Goal: Task Accomplishment & Management: Use online tool/utility

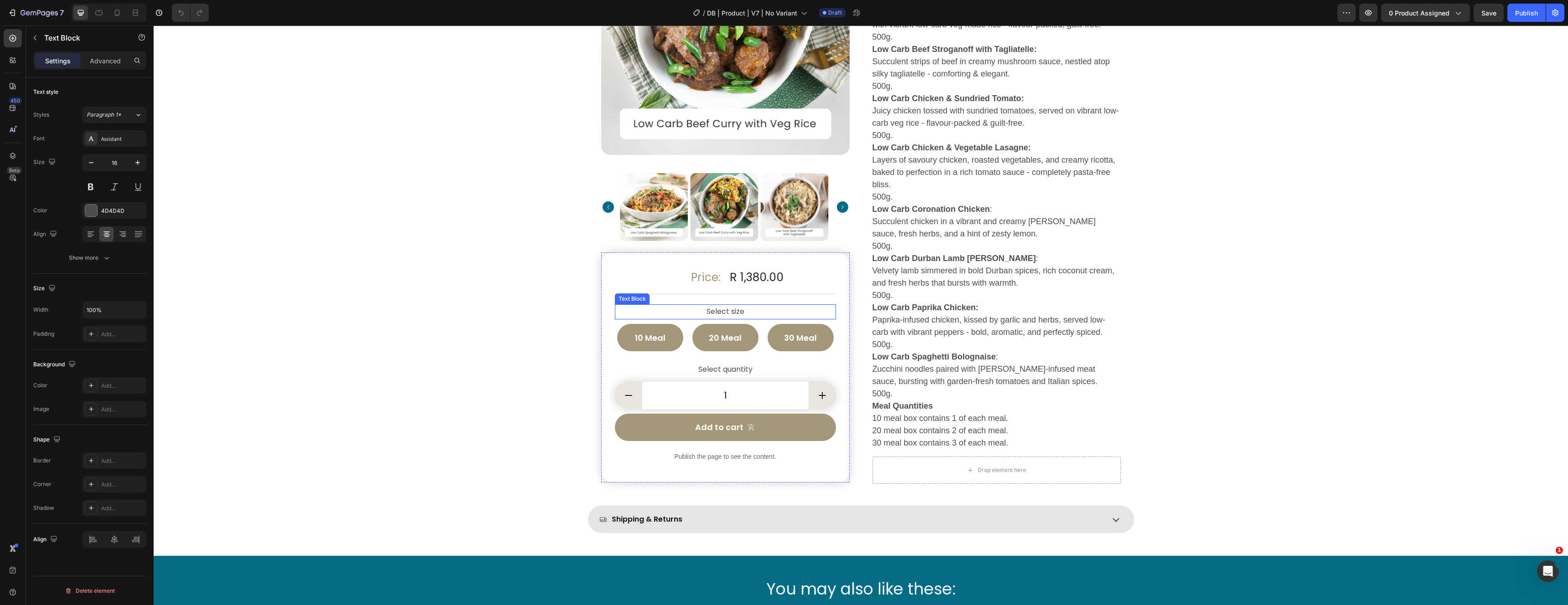
click at [639, 311] on p "Select size" at bounding box center [725, 312] width 219 height 13
click at [686, 294] on icon at bounding box center [687, 296] width 6 height 7
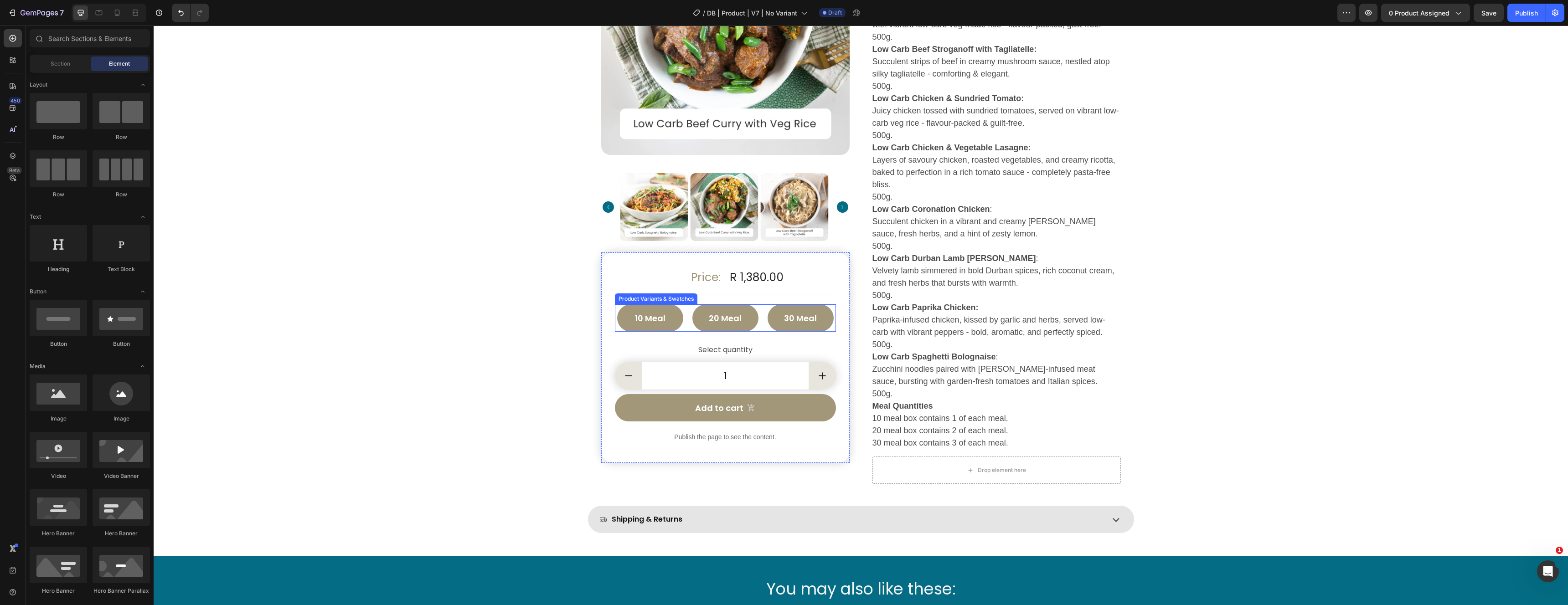
click at [682, 301] on div "Product Variants & Swatches" at bounding box center [655, 298] width 79 height 8
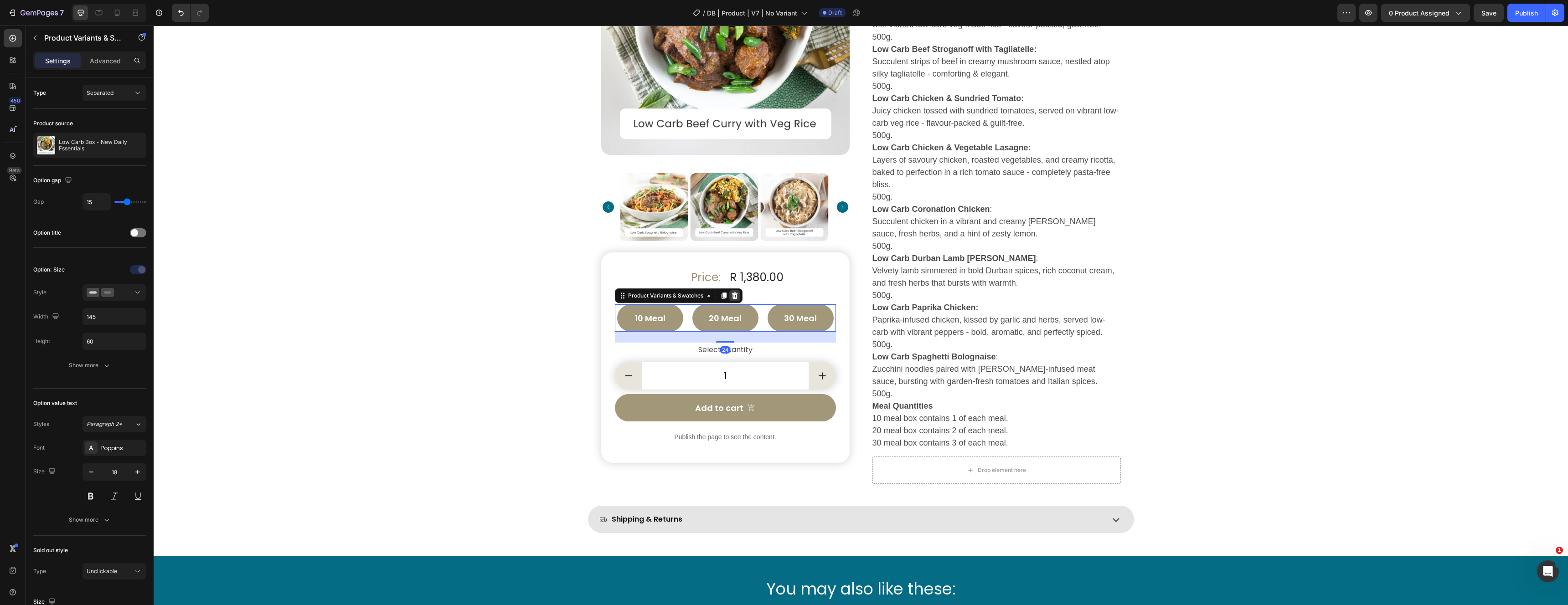
click at [736, 293] on icon at bounding box center [735, 296] width 6 height 7
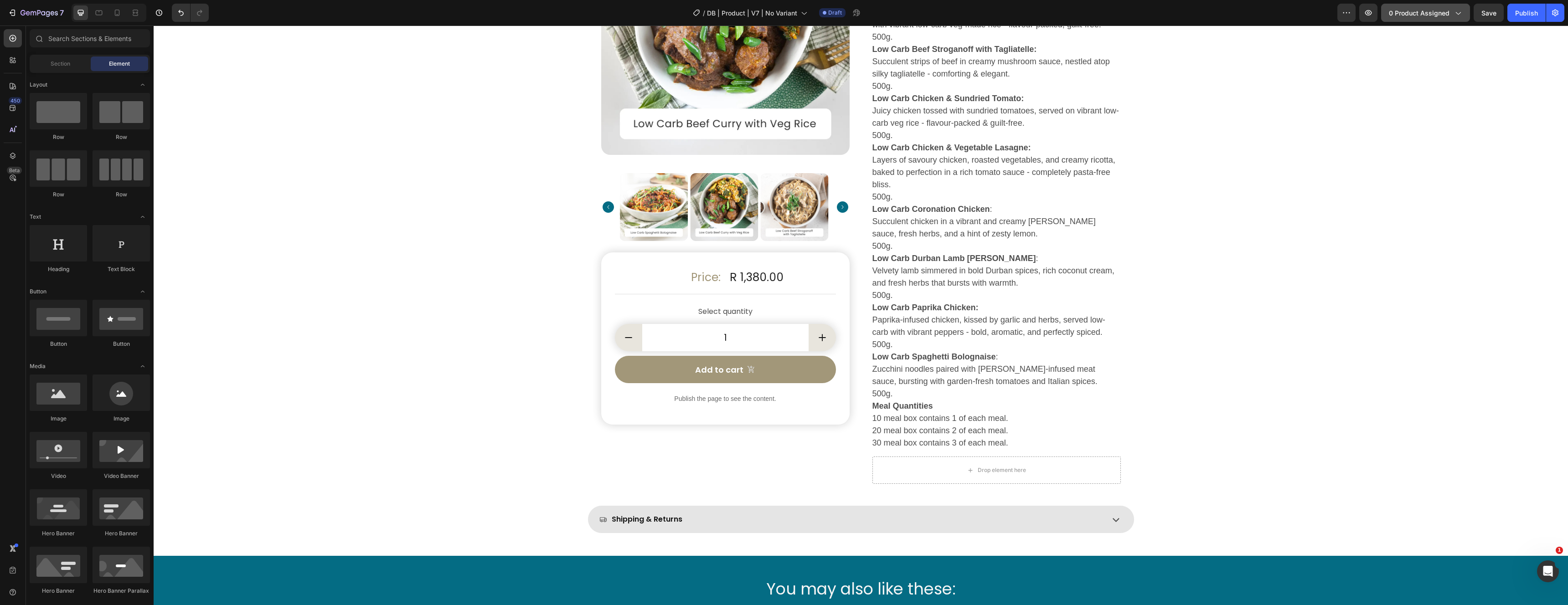
click at [1436, 11] on span "0 product assigned" at bounding box center [1419, 12] width 60 height 10
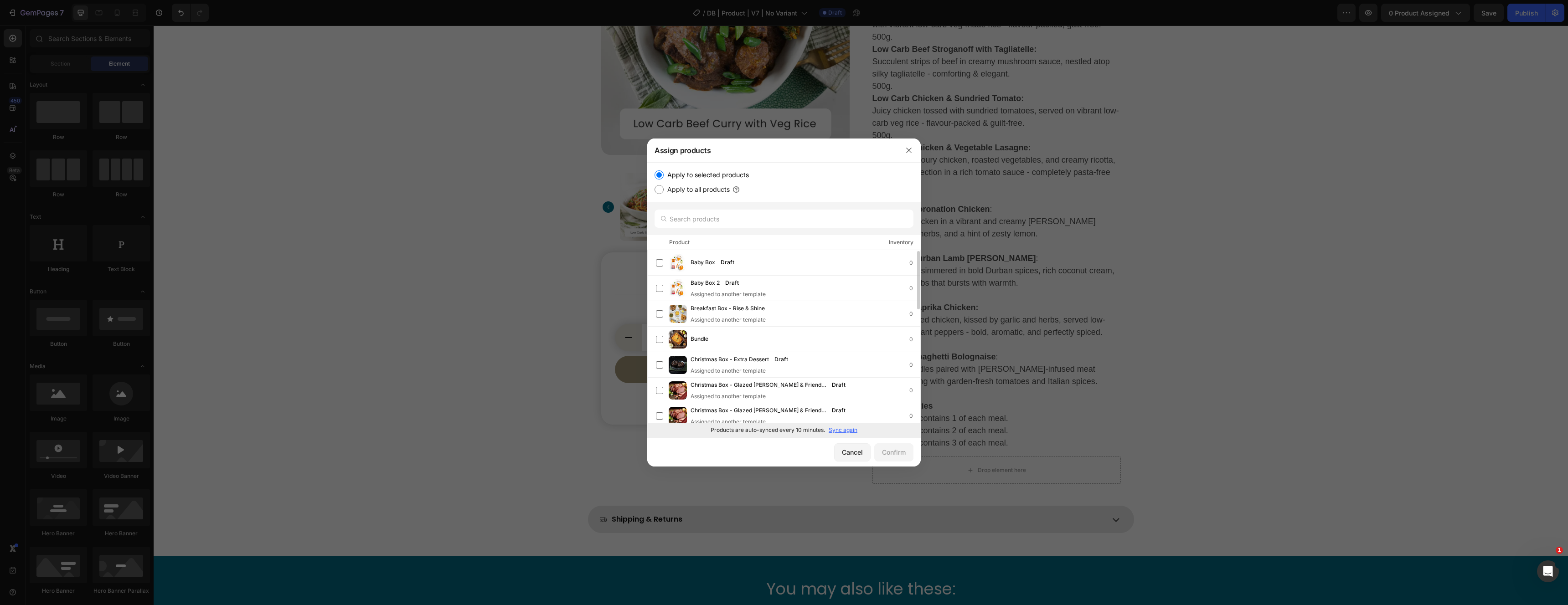
scroll to position [1, 0]
drag, startPoint x: 854, startPoint y: 452, endPoint x: 703, endPoint y: 427, distance: 153.1
click at [854, 452] on div "Cancel" at bounding box center [852, 452] width 21 height 10
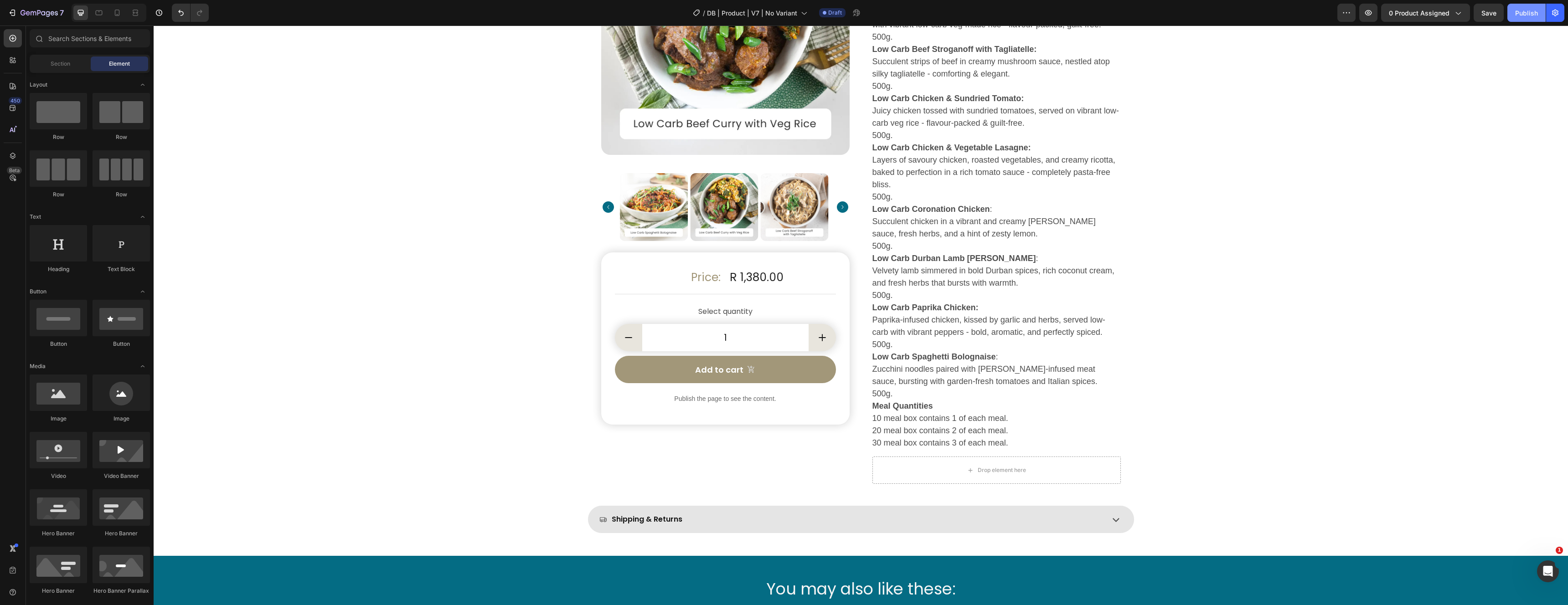
click at [1525, 12] on div "Publish" at bounding box center [1526, 12] width 23 height 10
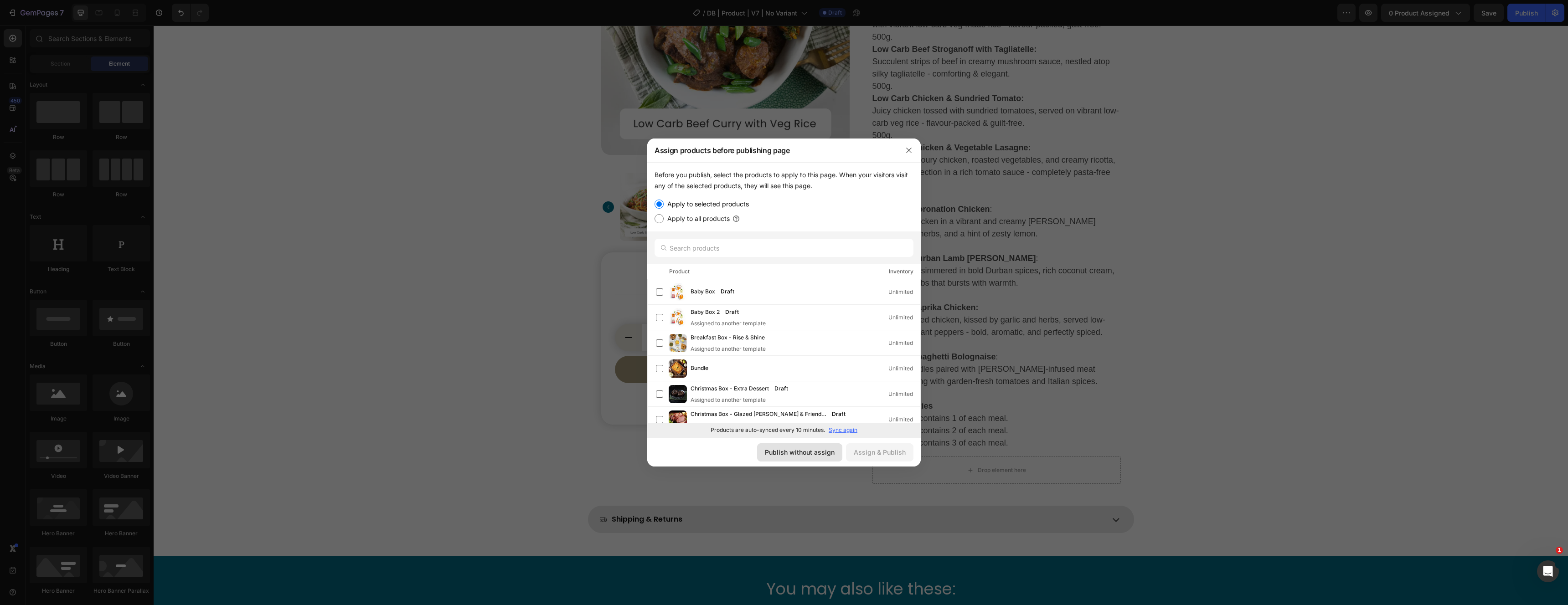
click at [804, 452] on div "Publish without assign" at bounding box center [799, 452] width 70 height 10
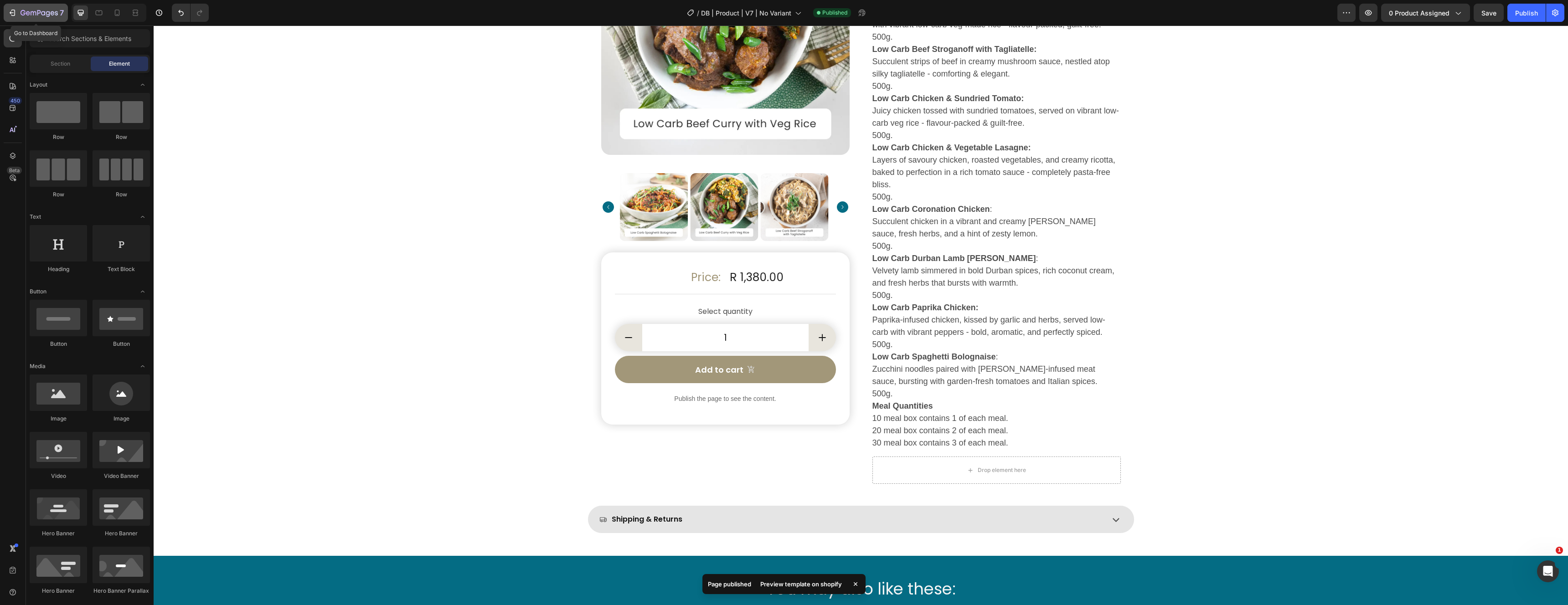
click at [11, 12] on icon "button" at bounding box center [13, 12] width 9 height 9
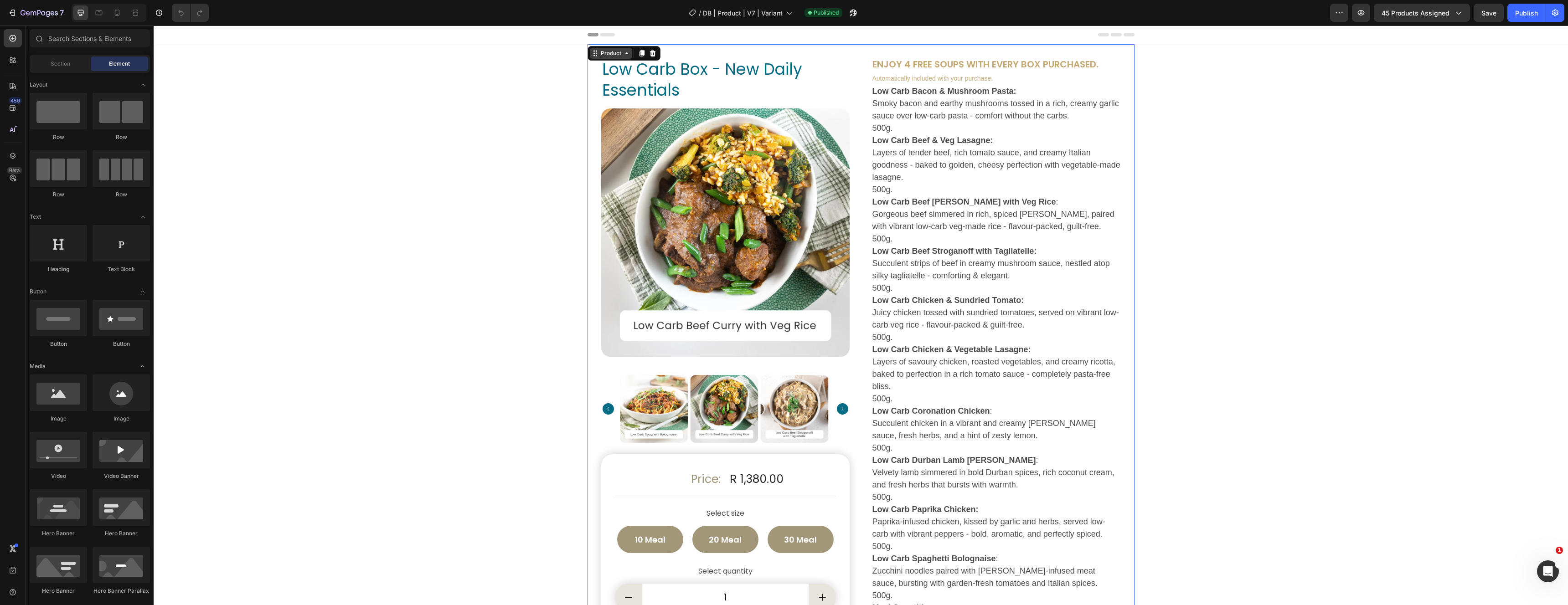
click at [595, 50] on div "Product" at bounding box center [611, 53] width 43 height 11
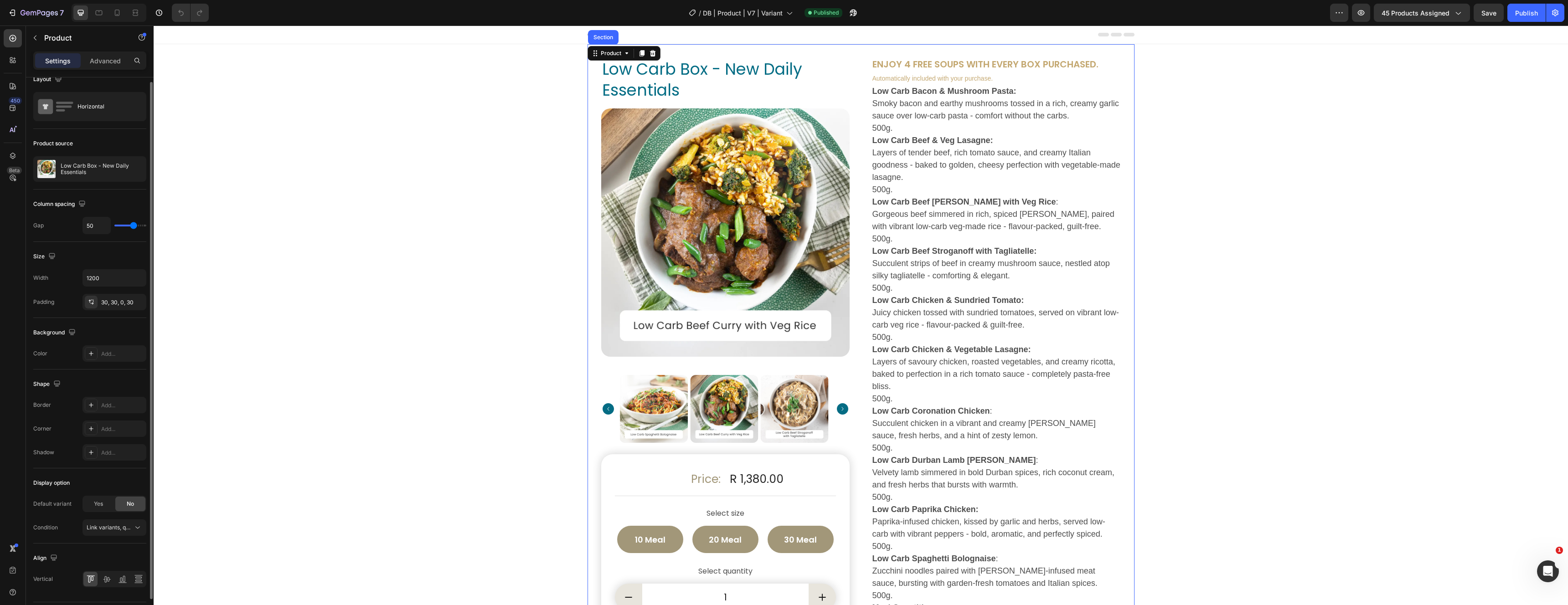
scroll to position [15, 0]
click at [135, 166] on icon "button" at bounding box center [137, 167] width 7 height 7
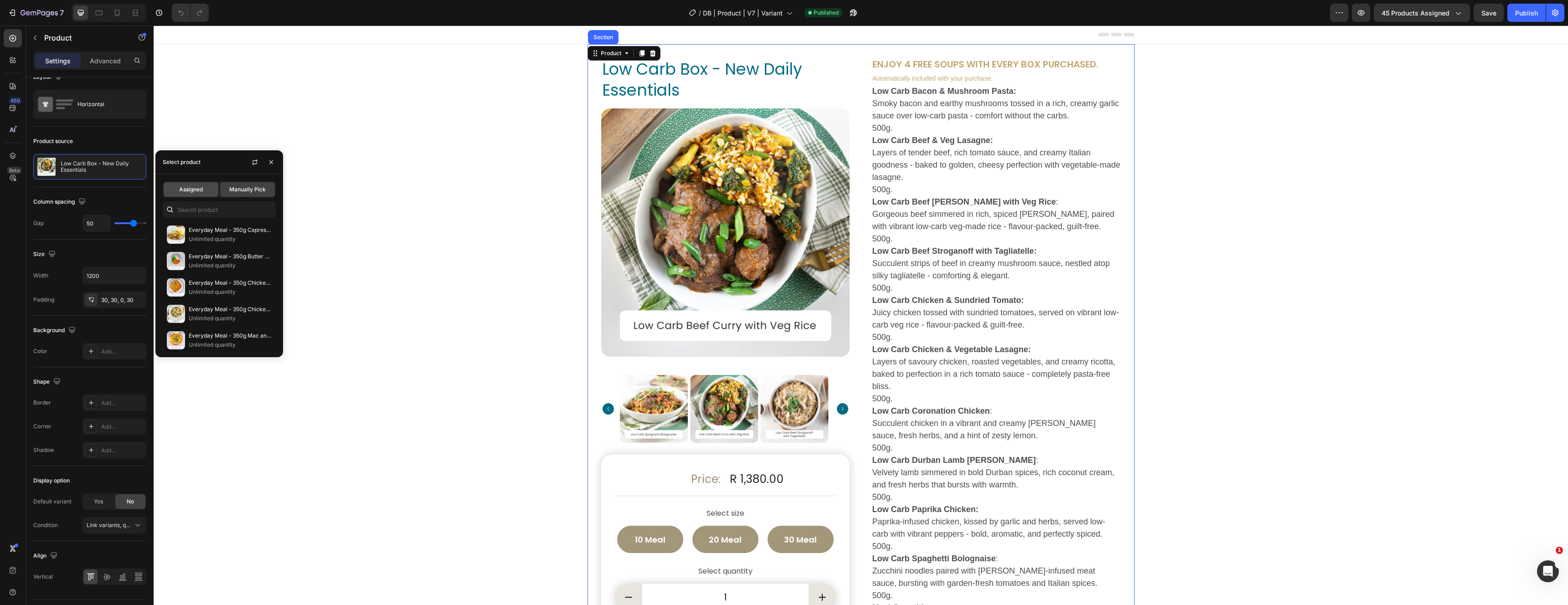
click at [191, 185] on div "Assigned" at bounding box center [190, 190] width 54 height 15
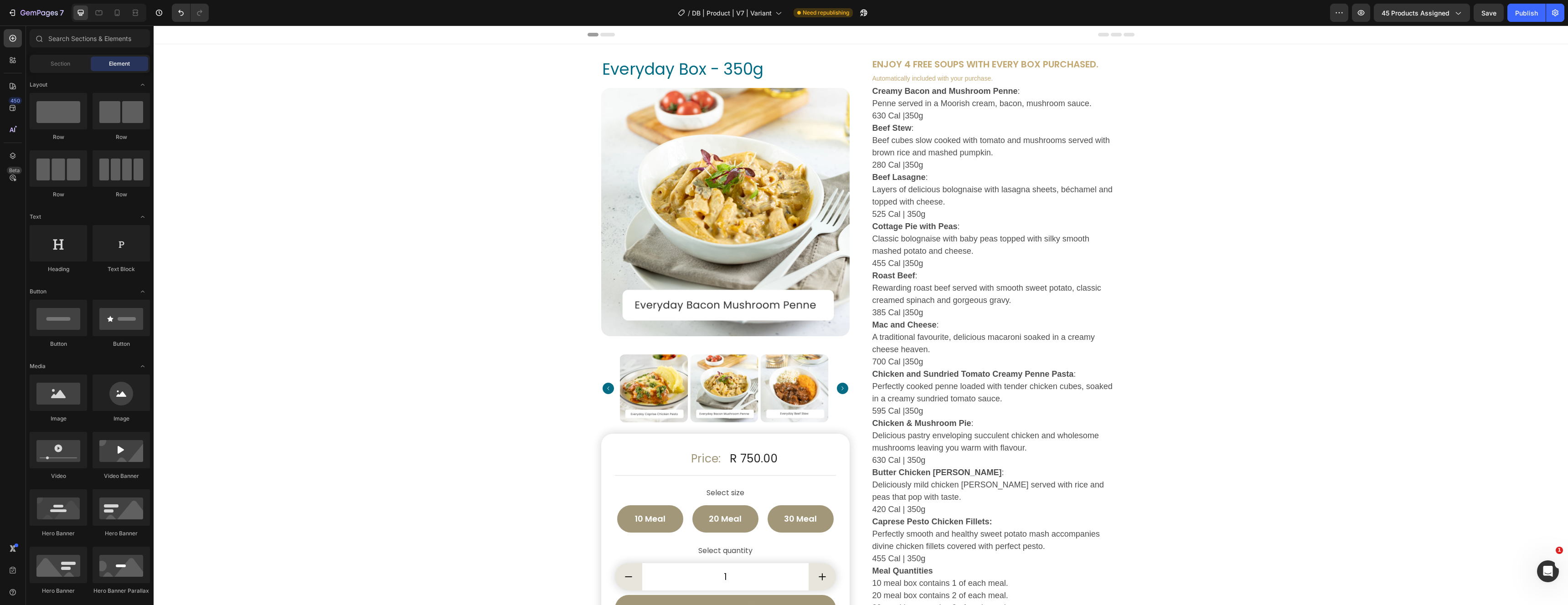
click at [399, 429] on div "Everyday Box - 350g Product Title Product Images Price: Text Block R 750.00 Pro…" at bounding box center [860, 546] width 1414 height 1004
click at [1519, 12] on div "Publish" at bounding box center [1526, 12] width 23 height 10
click at [591, 49] on div "Product" at bounding box center [601, 49] width 24 height 8
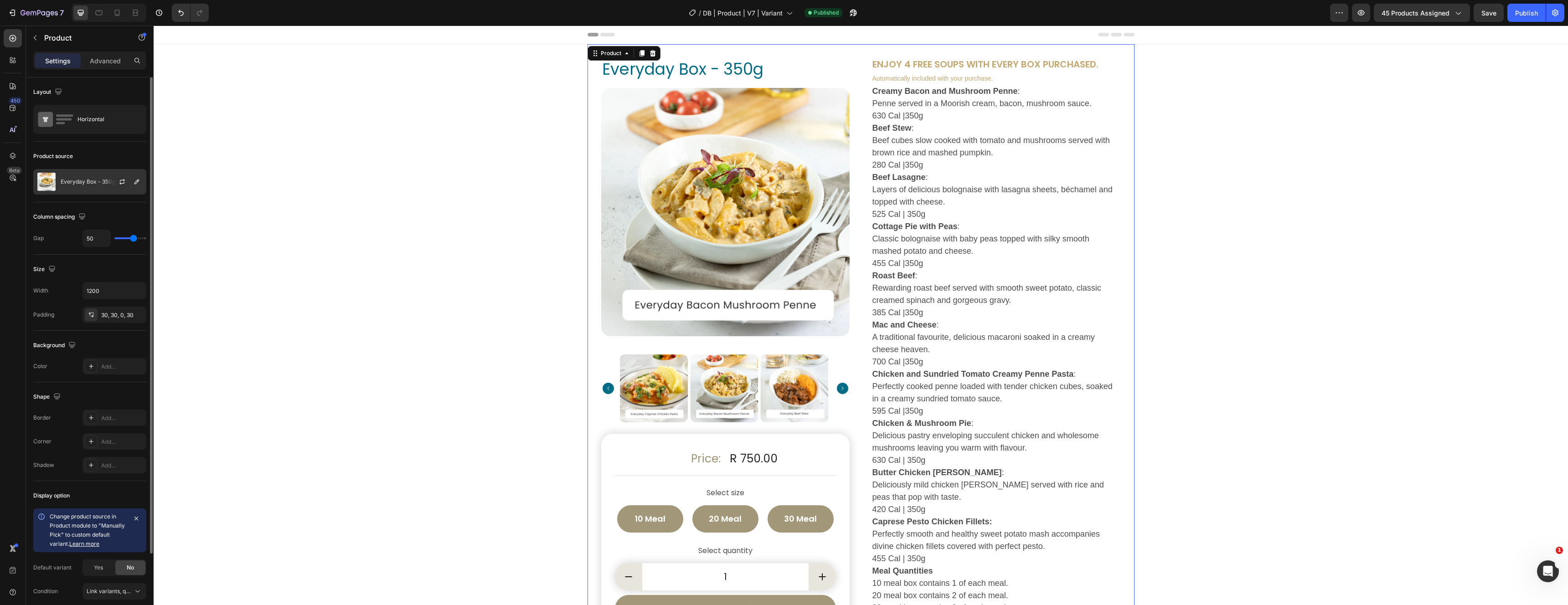
scroll to position [1, 0]
click at [138, 179] on icon "button" at bounding box center [137, 182] width 4 height 4
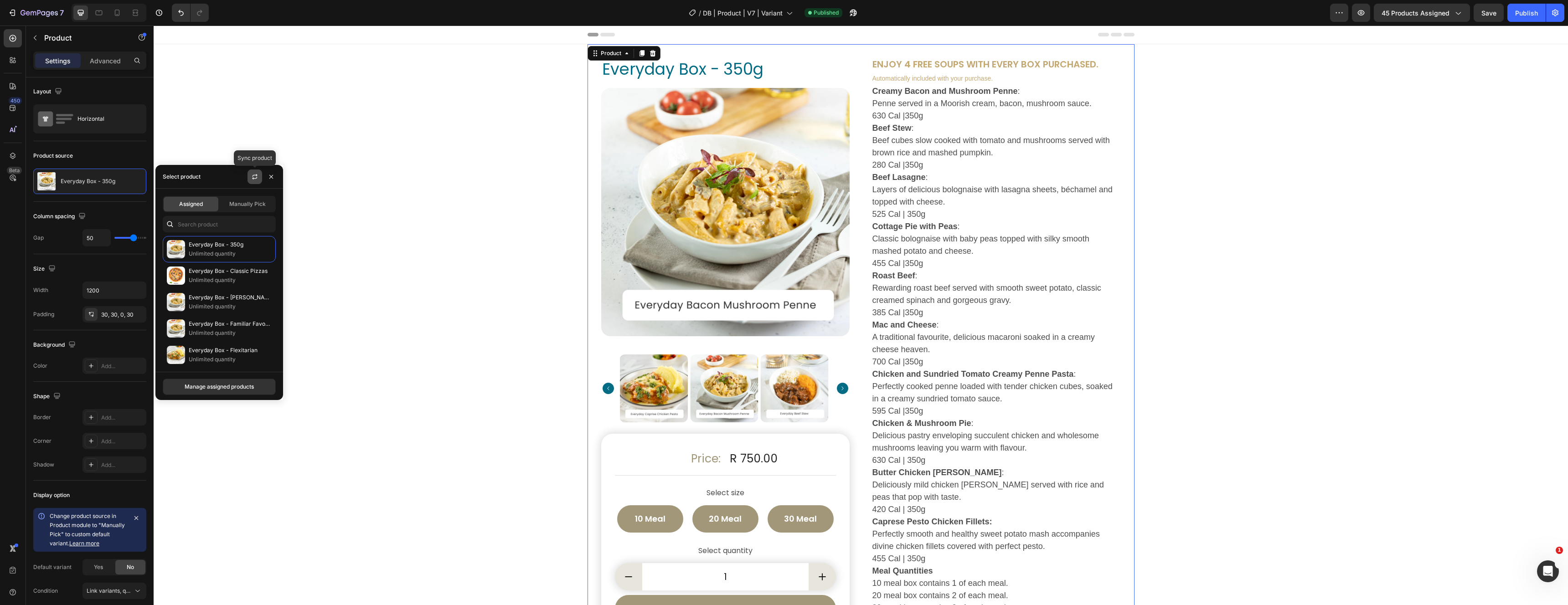
click at [254, 177] on icon "button" at bounding box center [254, 176] width 7 height 7
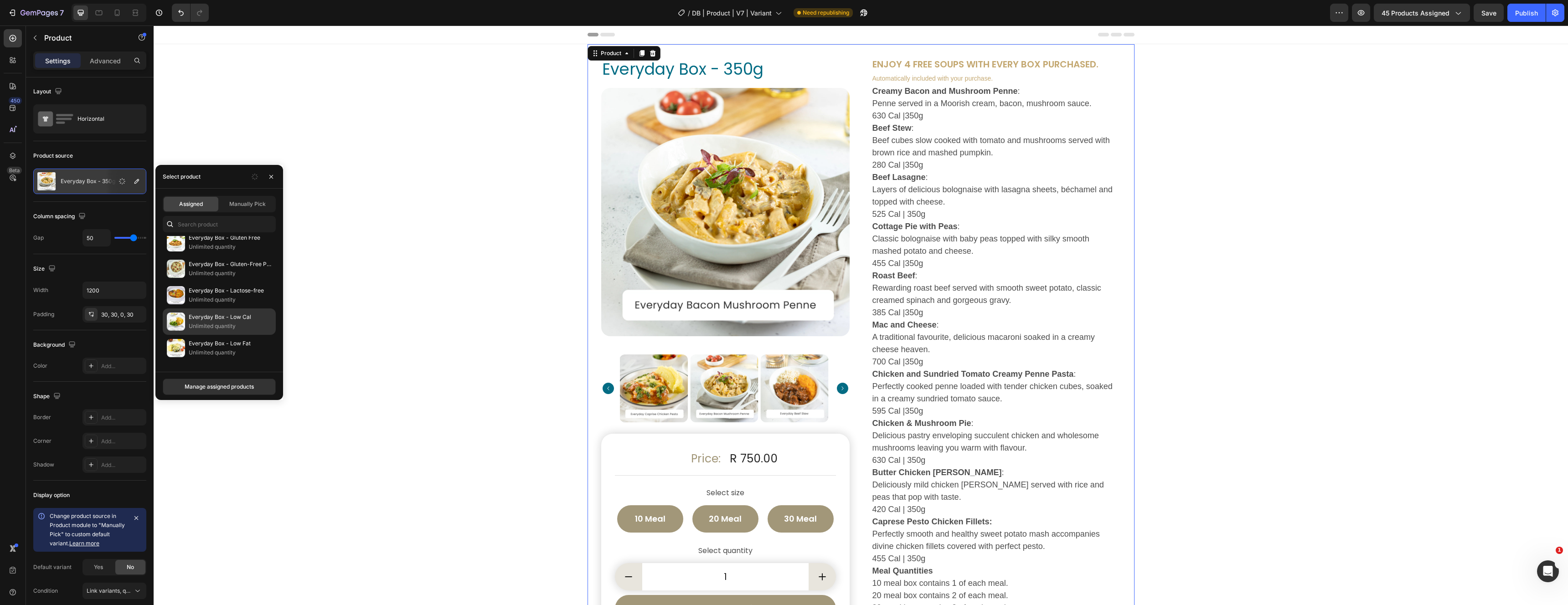
scroll to position [0, 0]
click at [1528, 16] on div "Publish" at bounding box center [1526, 12] width 23 height 10
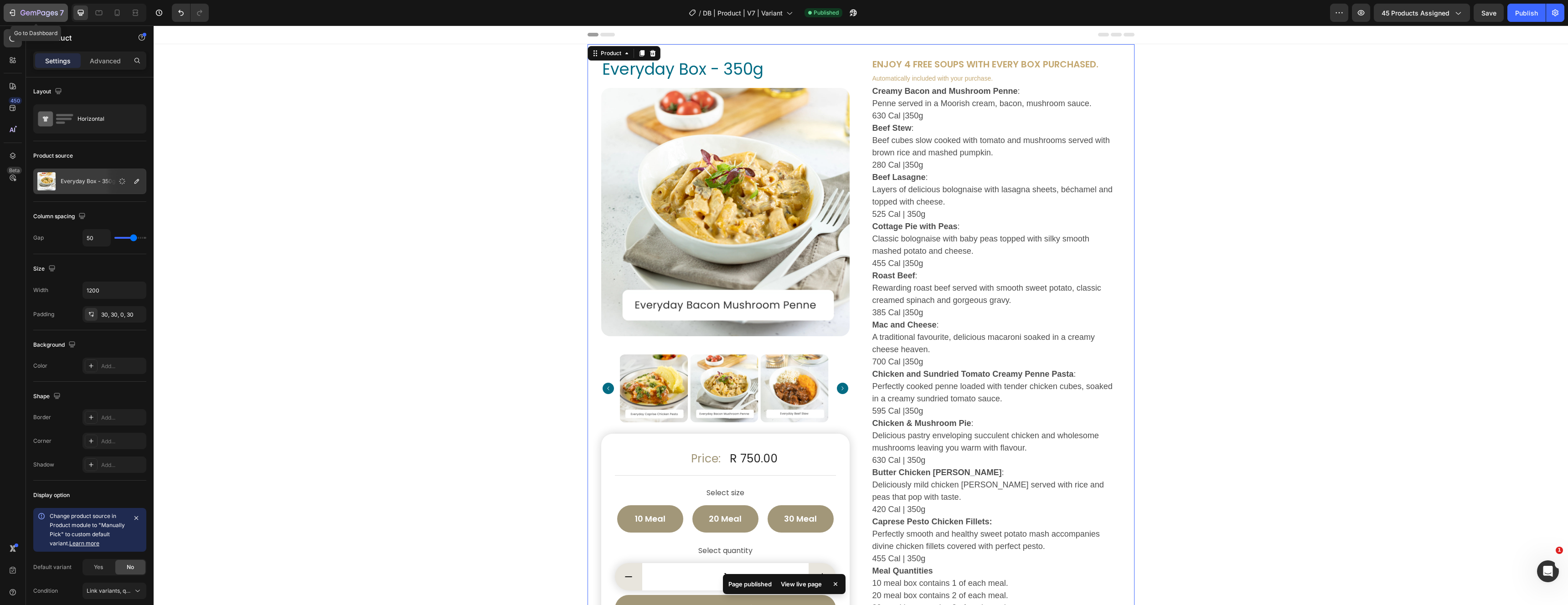
click at [38, 13] on icon "button" at bounding box center [39, 13] width 38 height 8
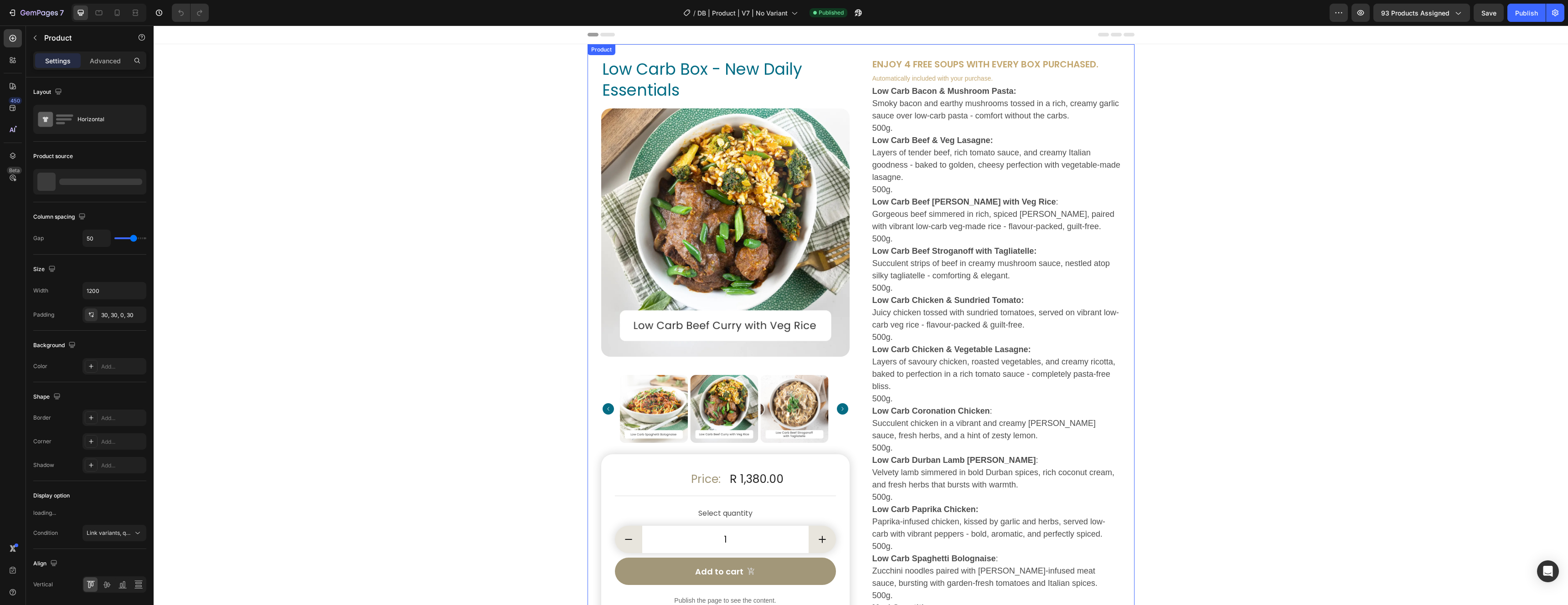
click at [605, 51] on div "Product" at bounding box center [601, 49] width 24 height 8
click at [596, 53] on icon at bounding box center [596, 54] width 1 height 1
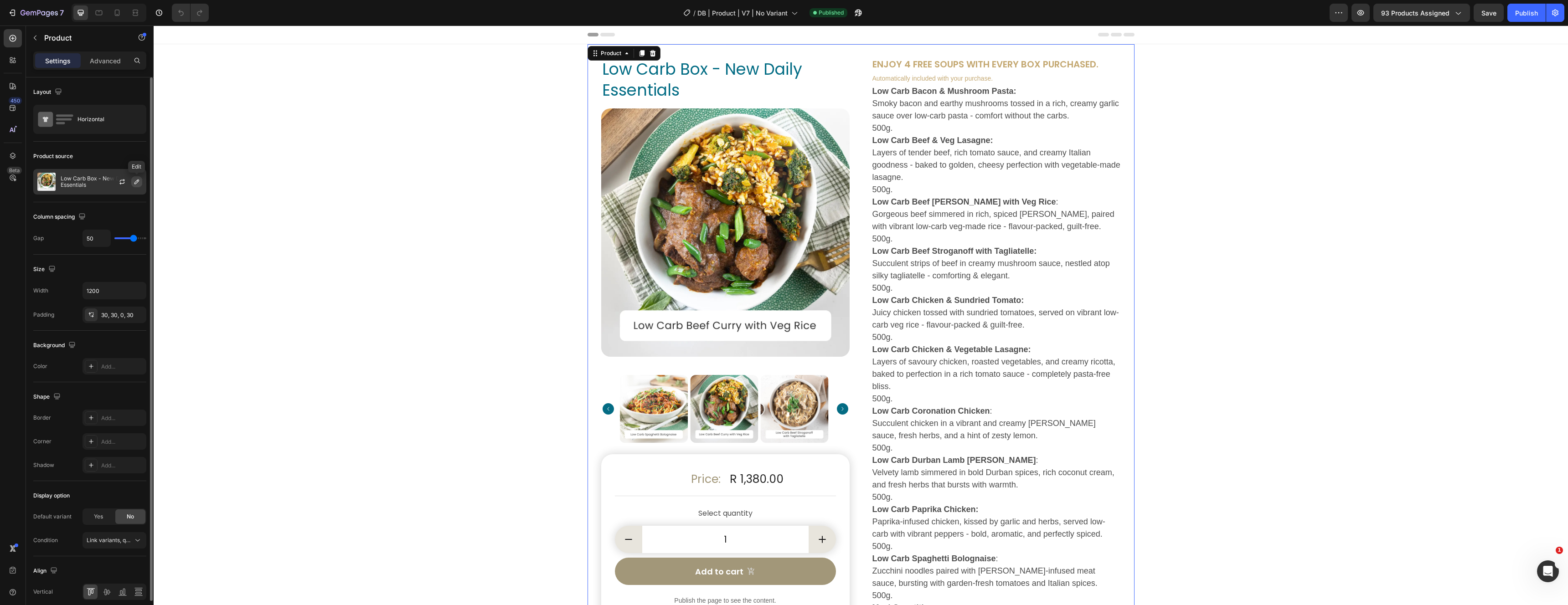
click at [138, 182] on icon "button" at bounding box center [137, 182] width 7 height 7
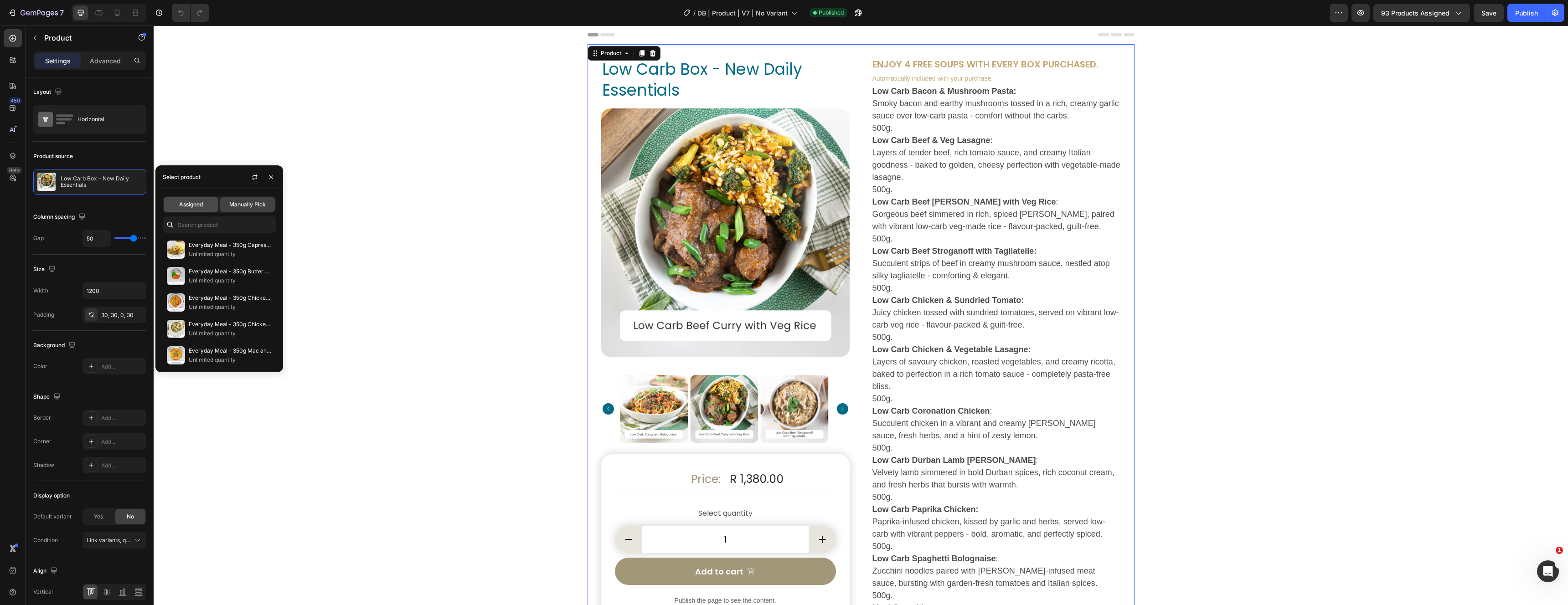
click at [183, 199] on div "Assigned" at bounding box center [190, 204] width 54 height 15
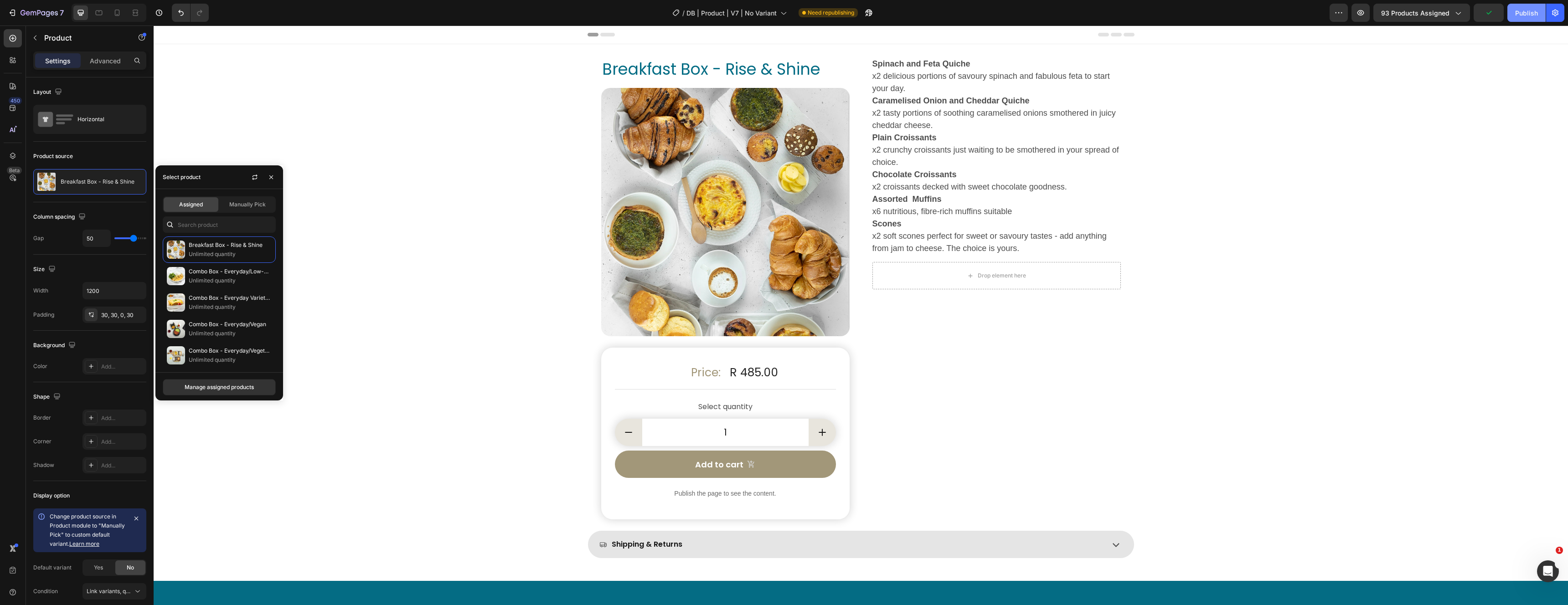
click at [1524, 9] on div "Publish" at bounding box center [1526, 12] width 23 height 10
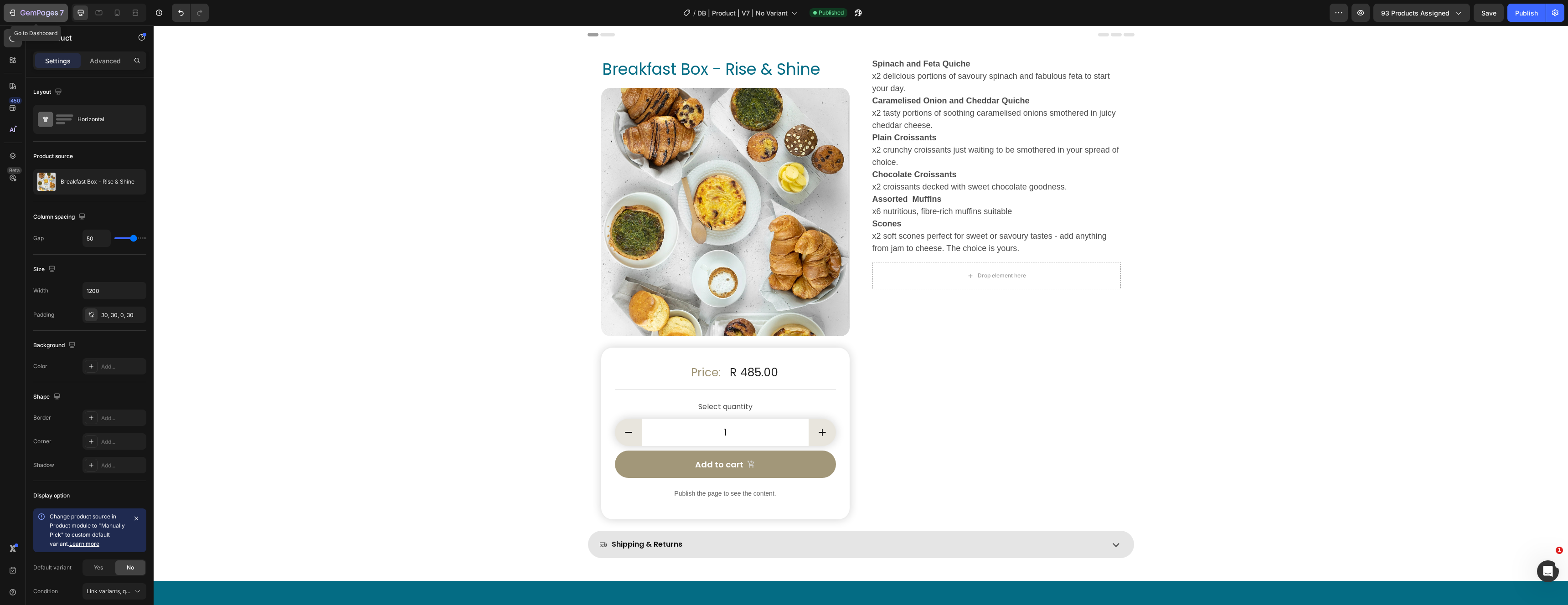
click at [11, 11] on icon "button" at bounding box center [12, 12] width 4 height 3
